Goal: Information Seeking & Learning: Learn about a topic

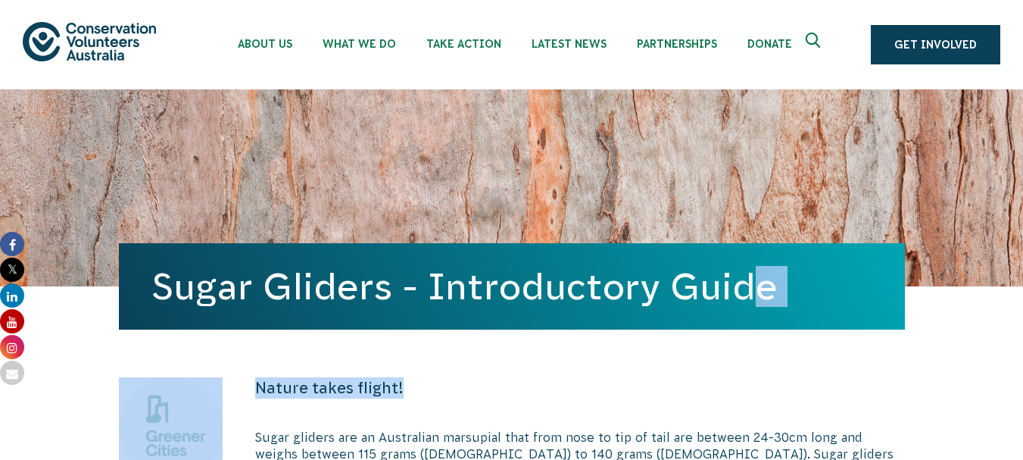
drag, startPoint x: 429, startPoint y: 335, endPoint x: 434, endPoint y: 306, distance: 29.1
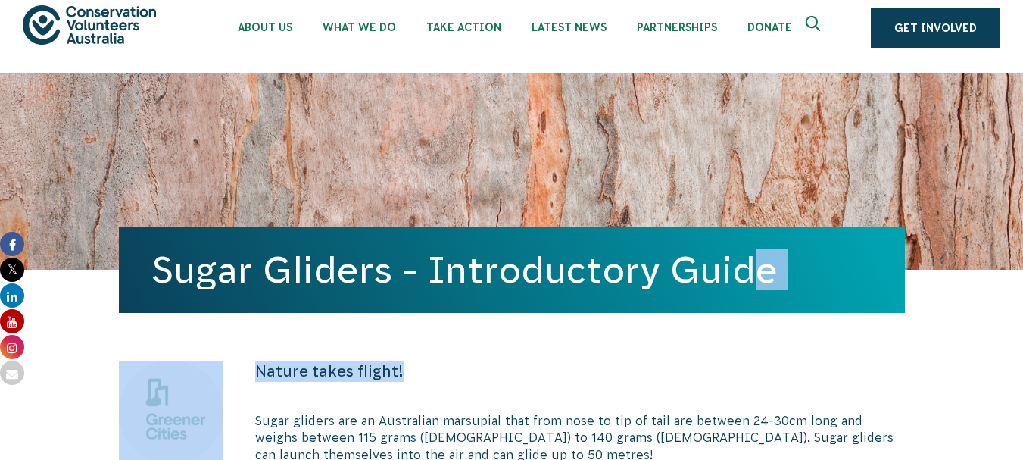
scroll to position [18, 0]
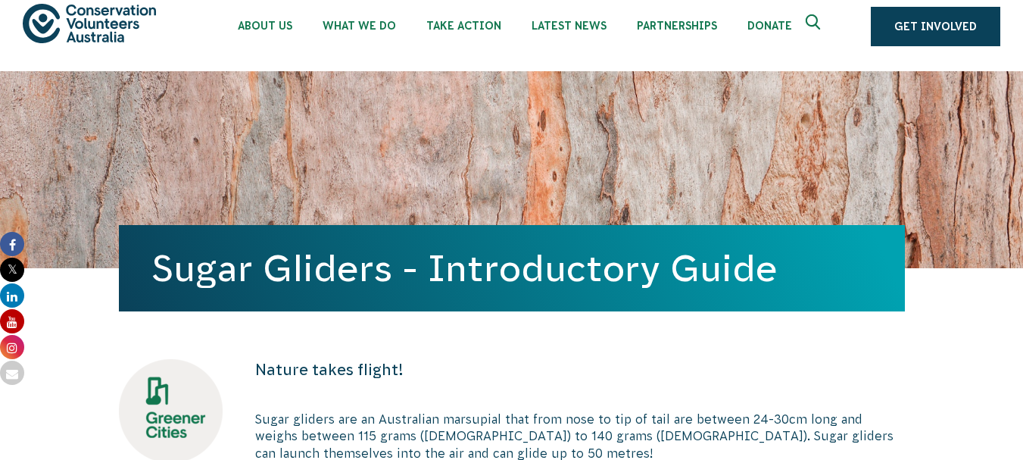
drag, startPoint x: 326, startPoint y: 208, endPoint x: 313, endPoint y: 108, distance: 100.0
click at [312, 106] on div "Sugar Gliders - Introductory Guide" at bounding box center [512, 169] width 786 height 197
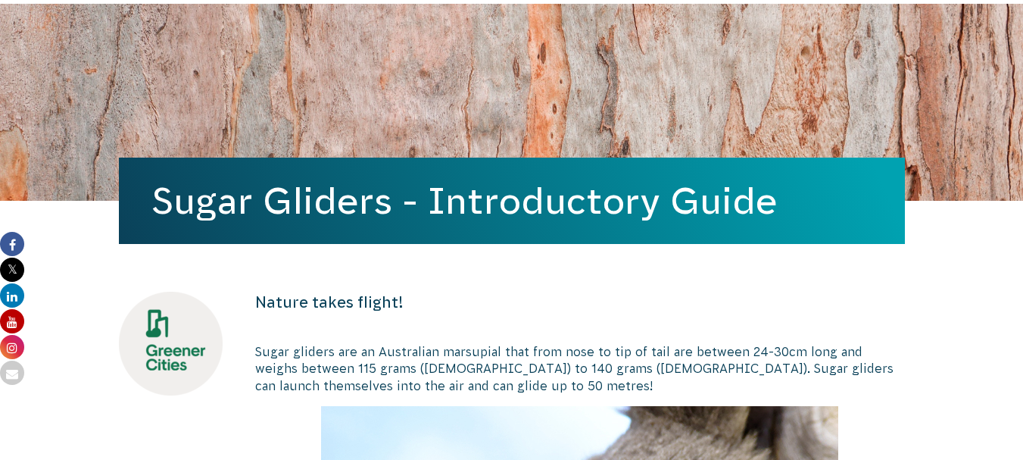
scroll to position [85, 0]
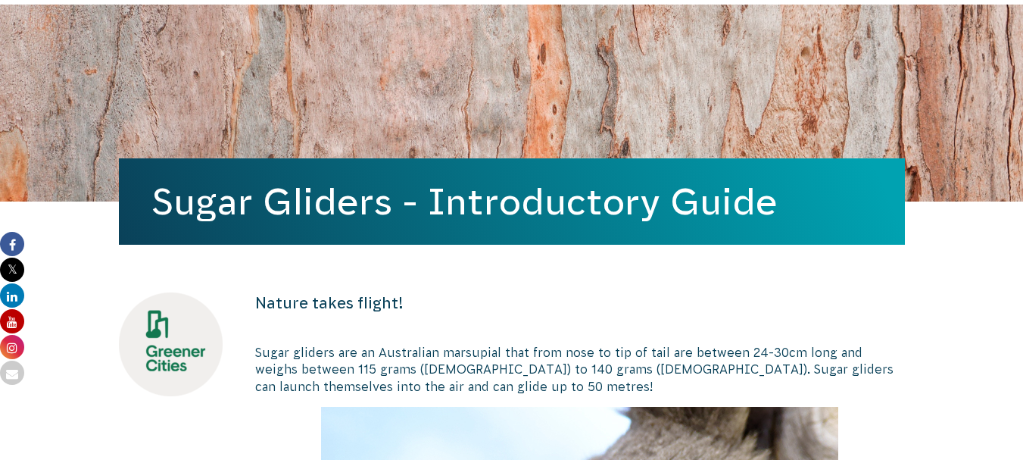
drag, startPoint x: 292, startPoint y: 91, endPoint x: 48, endPoint y: 72, distance: 245.4
click at [48, 72] on div "Sugar Gliders - Introductory Guide" at bounding box center [511, 103] width 1023 height 197
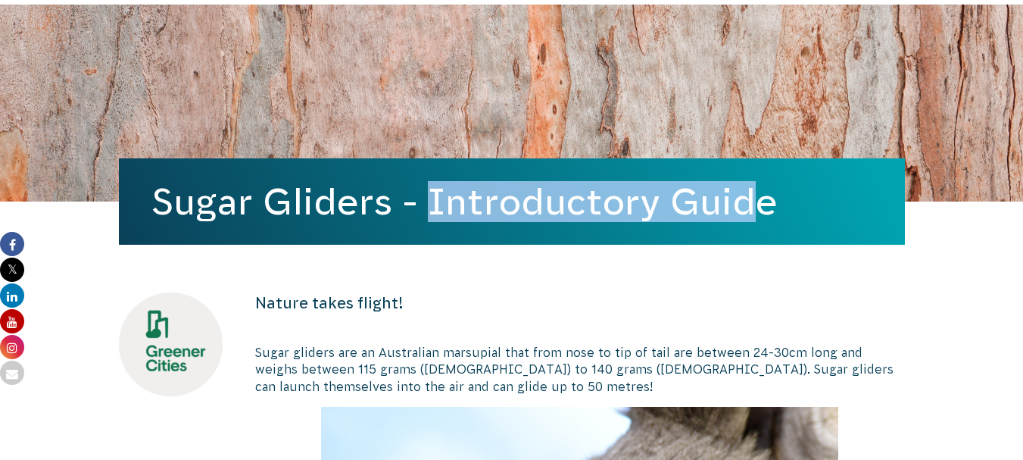
drag, startPoint x: 442, startPoint y: 172, endPoint x: 362, endPoint y: 96, distance: 109.8
click at [362, 96] on div "Sugar Gliders - Introductory Guide" at bounding box center [512, 103] width 786 height 197
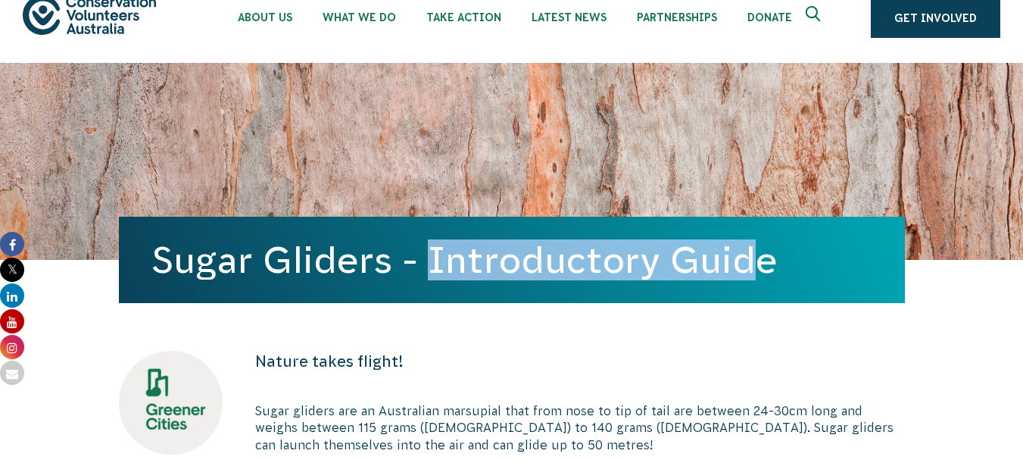
scroll to position [30, 0]
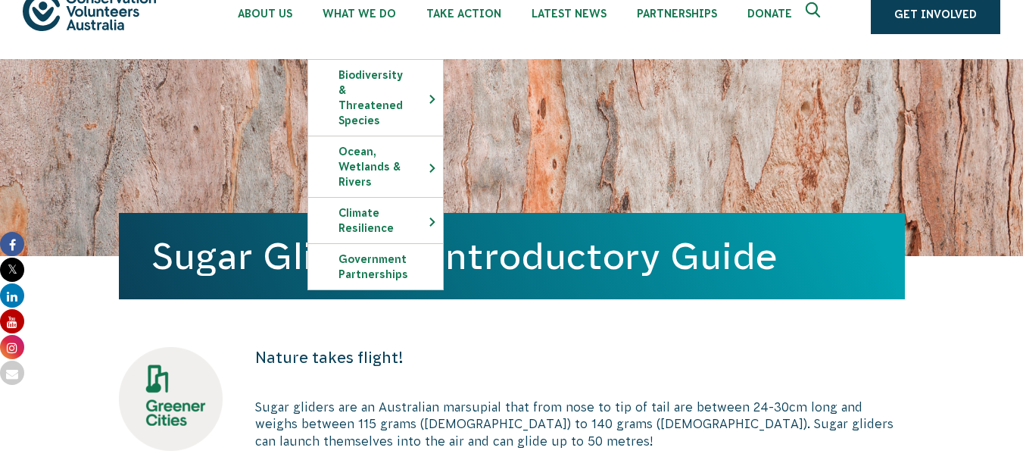
drag, startPoint x: 375, startPoint y: 70, endPoint x: 370, endPoint y: -58, distance: 128.1
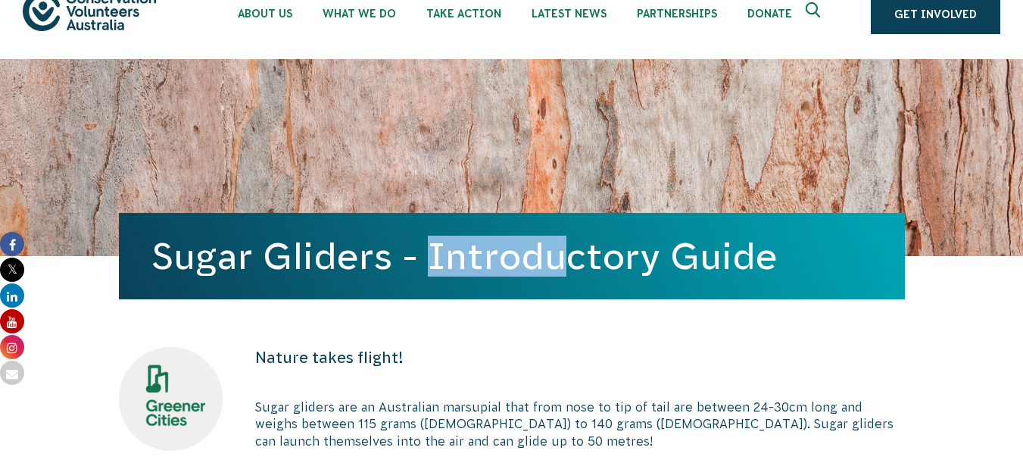
drag, startPoint x: 370, startPoint y: -58, endPoint x: 296, endPoint y: 270, distance: 335.3
click at [296, 256] on div "Sugar Gliders - Introductory Guide" at bounding box center [512, 157] width 786 height 197
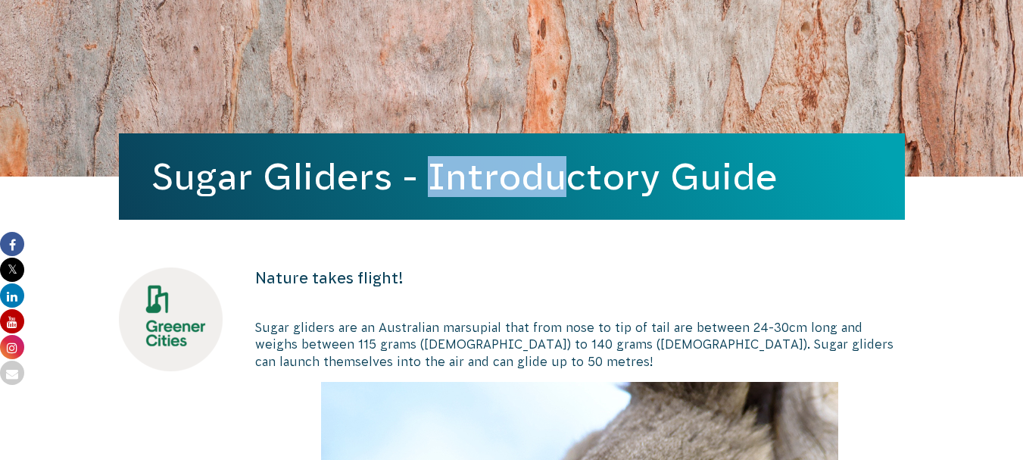
scroll to position [113, 0]
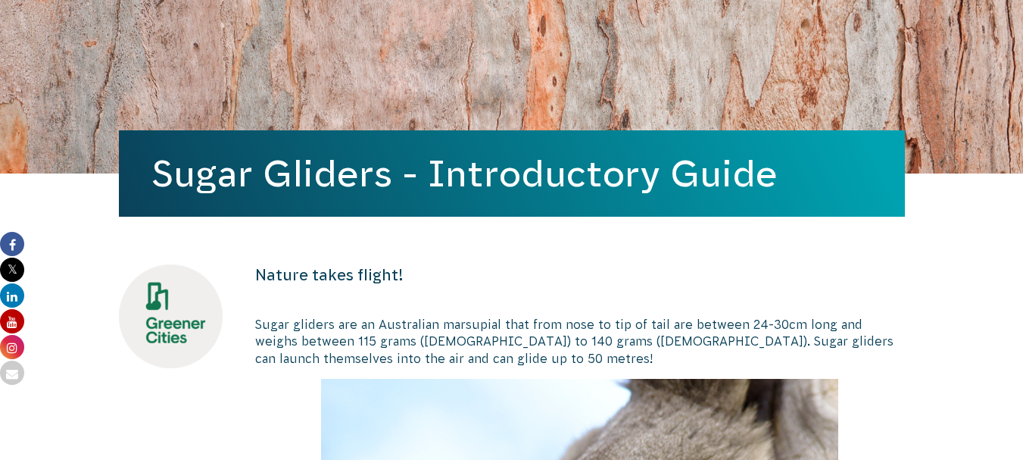
click at [314, 177] on h1 "Sugar Gliders - Introductory Guide" at bounding box center [511, 173] width 719 height 41
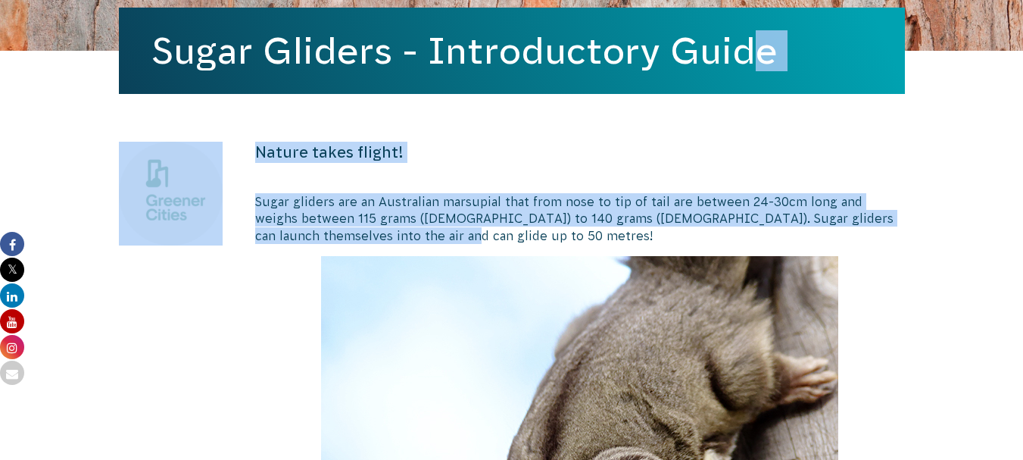
scroll to position [212, 0]
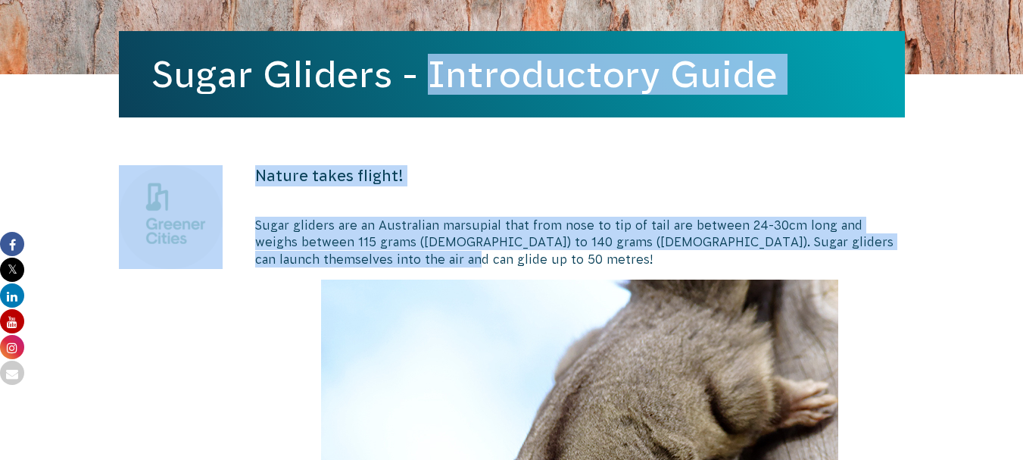
drag, startPoint x: 447, startPoint y: 101, endPoint x: 448, endPoint y: 11, distance: 90.1
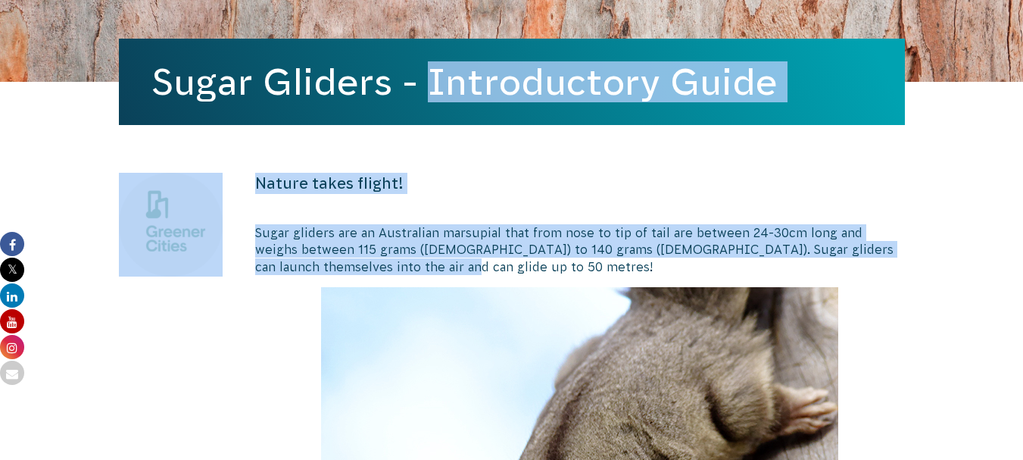
scroll to position [203, 0]
